Goal: Task Accomplishment & Management: Manage account settings

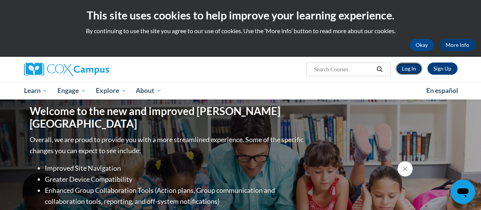
click at [408, 73] on link "Log In" at bounding box center [409, 68] width 26 height 12
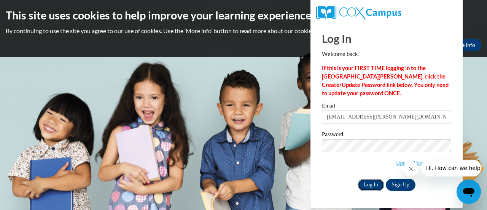
click at [369, 180] on input "Log In" at bounding box center [371, 184] width 27 height 12
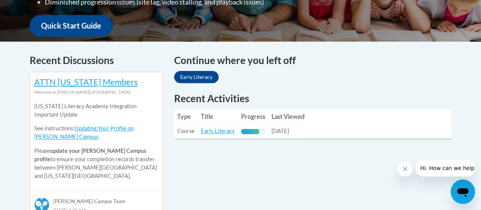
scroll to position [283, 0]
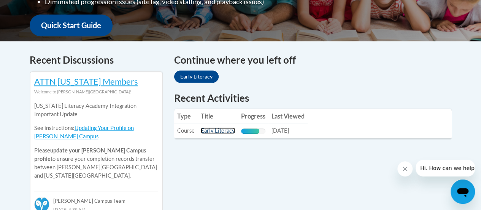
click at [218, 131] on link "Early Literacy" at bounding box center [218, 130] width 34 height 6
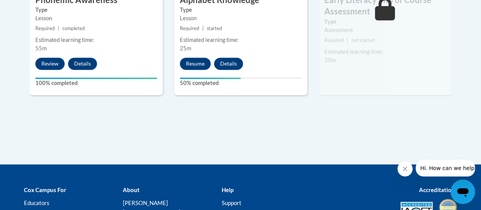
scroll to position [555, 0]
